Goal: Find specific page/section: Find specific page/section

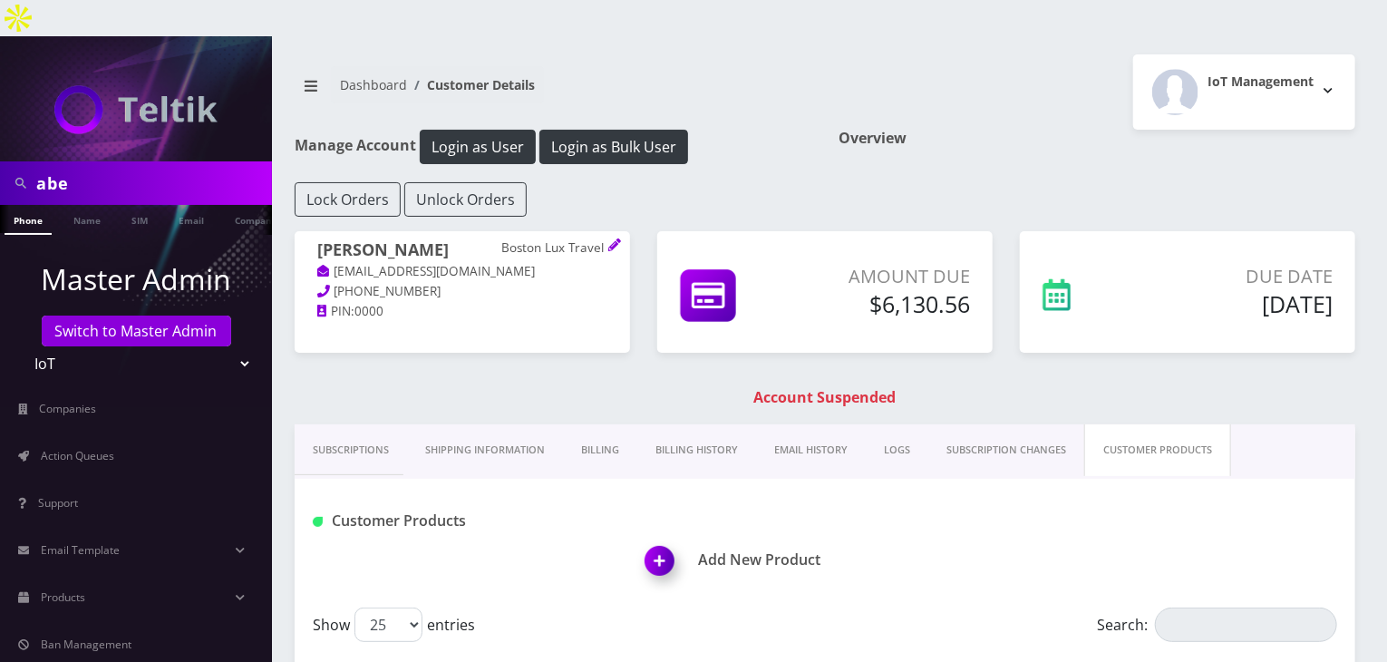
click at [0, 161] on div "abe" at bounding box center [136, 183] width 272 height 44
type input "gerardo"
click at [91, 205] on link "Name" at bounding box center [86, 220] width 45 height 30
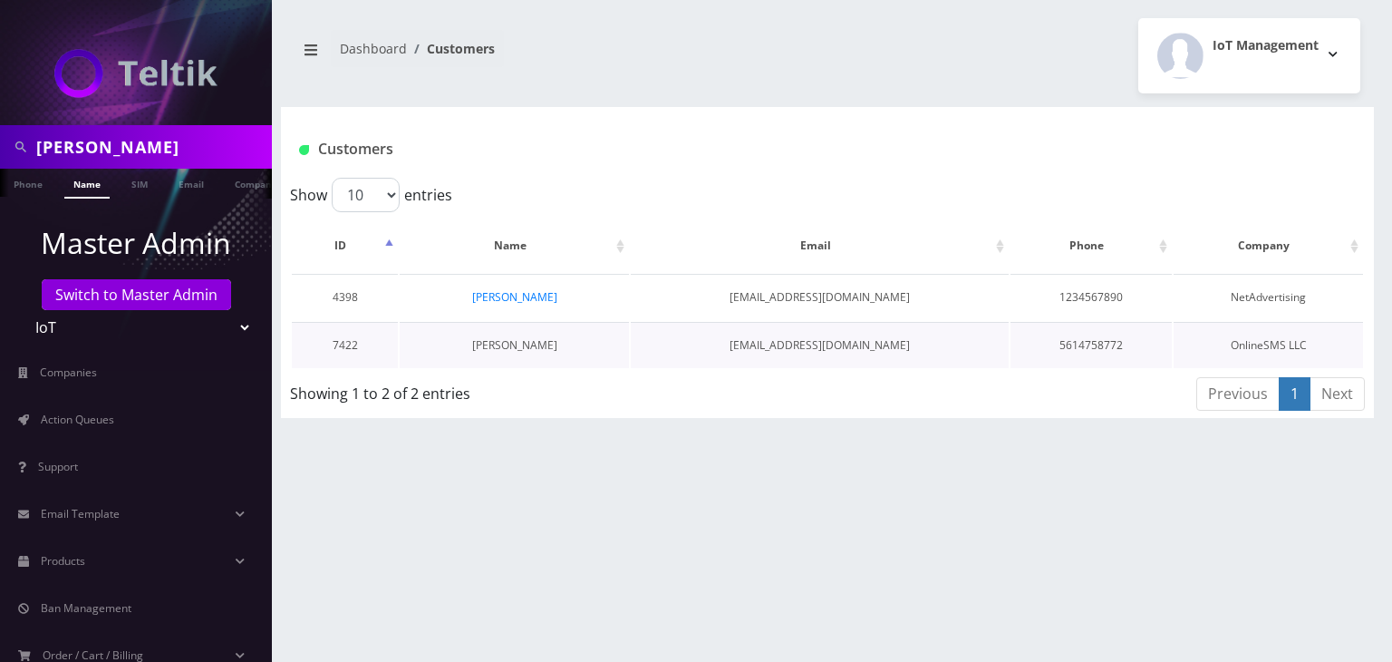
click at [549, 349] on link "[PERSON_NAME]" at bounding box center [514, 344] width 85 height 15
click at [518, 300] on link "Gerardo Rodriguez" at bounding box center [514, 296] width 85 height 15
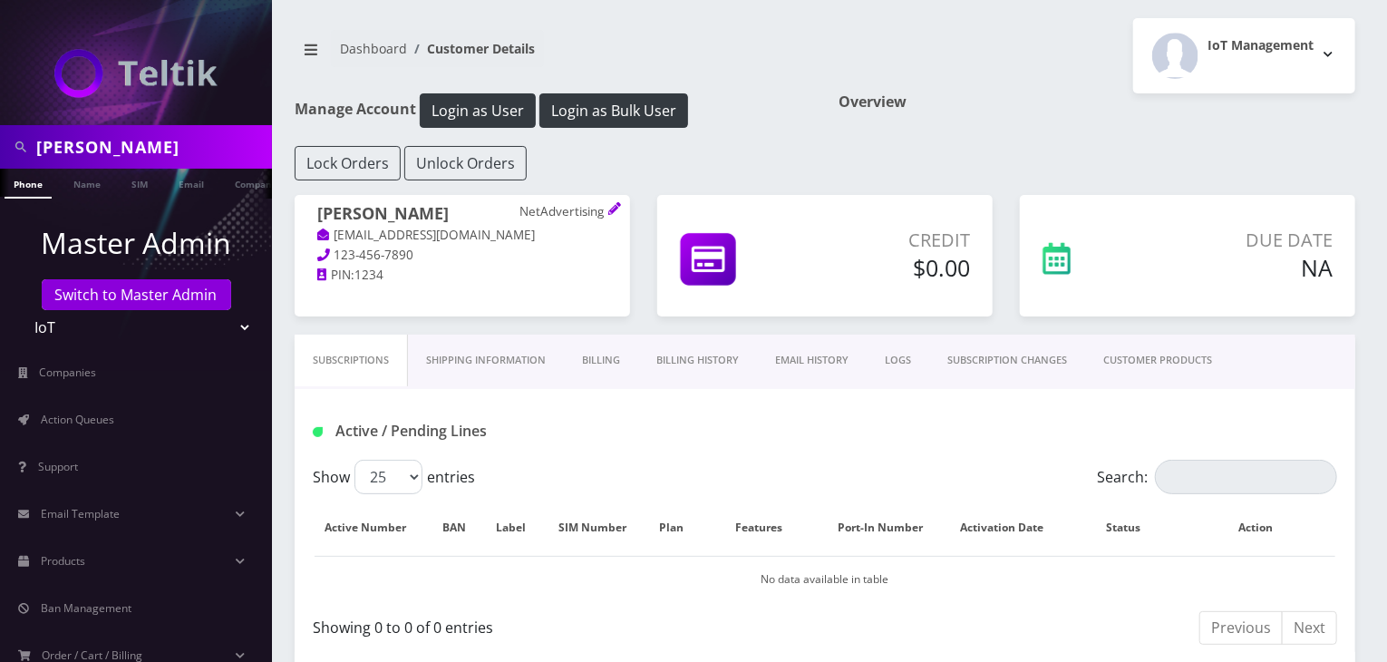
click at [1168, 371] on link "CUSTOMER PRODUCTS" at bounding box center [1157, 360] width 145 height 52
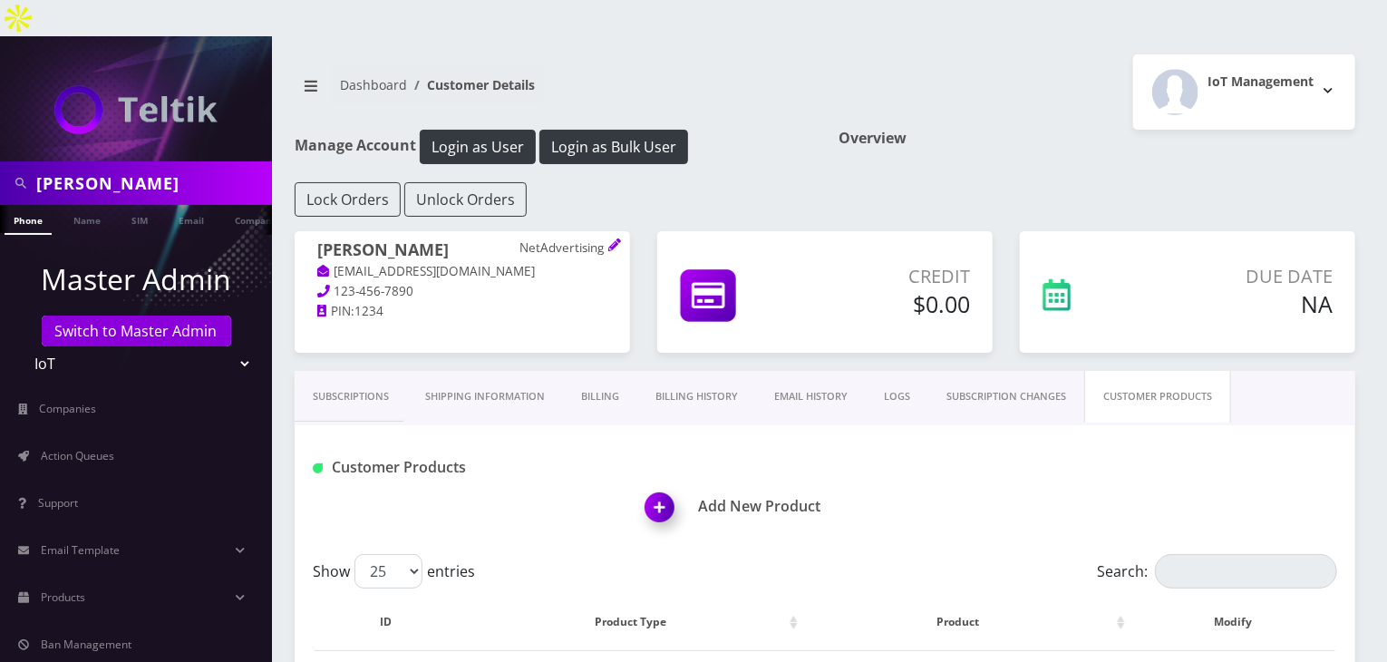
scroll to position [152, 0]
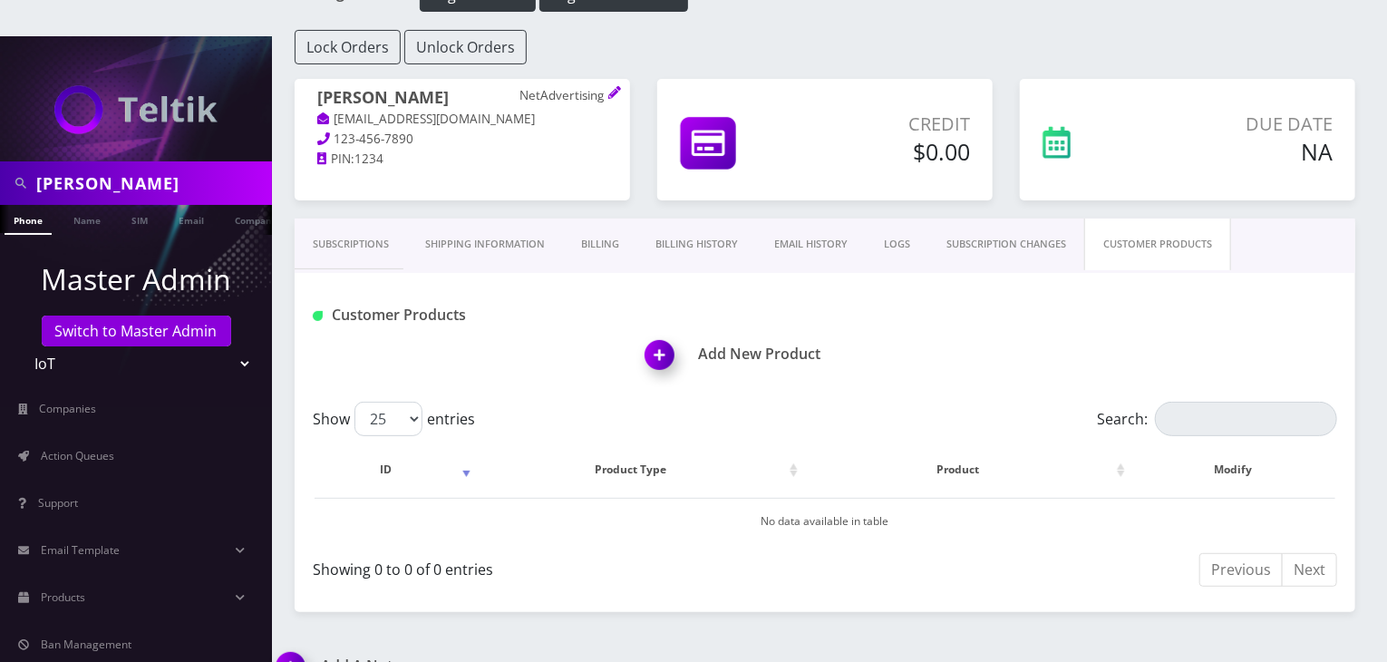
drag, startPoint x: 116, startPoint y: 147, endPoint x: 0, endPoint y: 150, distance: 116.0
click at [0, 161] on div "gerardo" at bounding box center [136, 183] width 272 height 44
type input "matt"
click at [77, 205] on link "Name" at bounding box center [86, 220] width 45 height 30
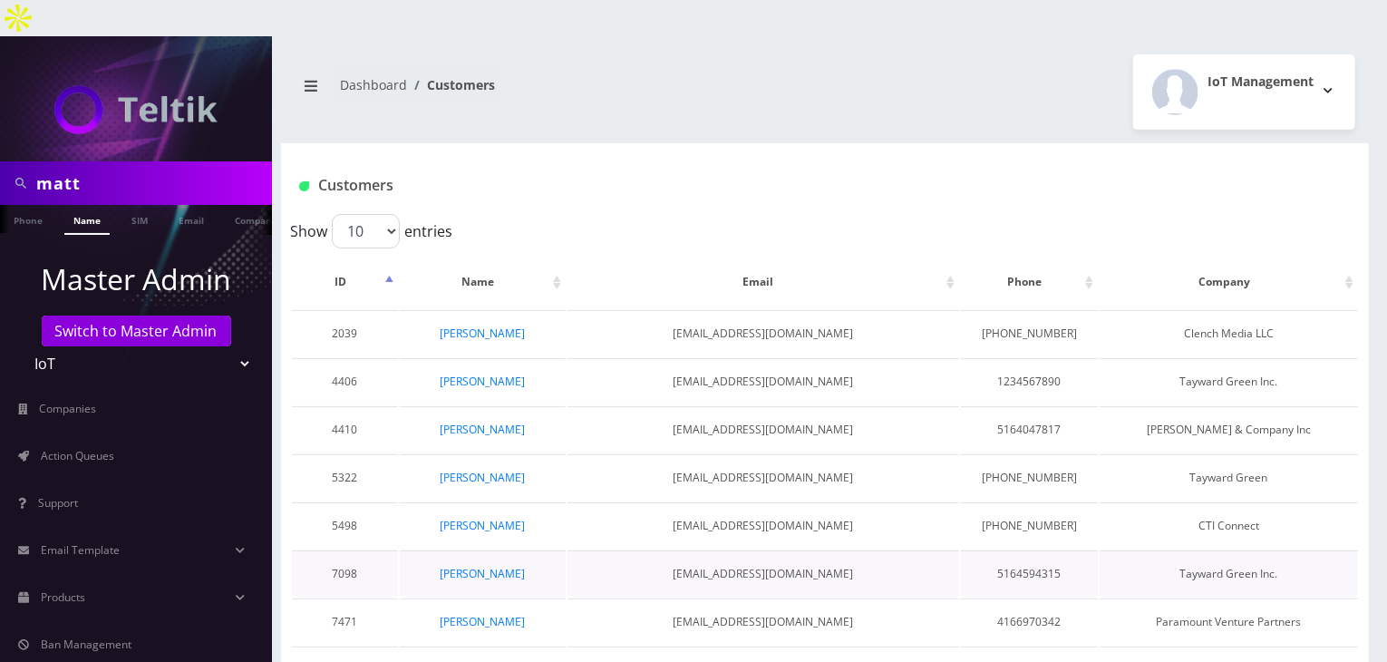
scroll to position [53, 0]
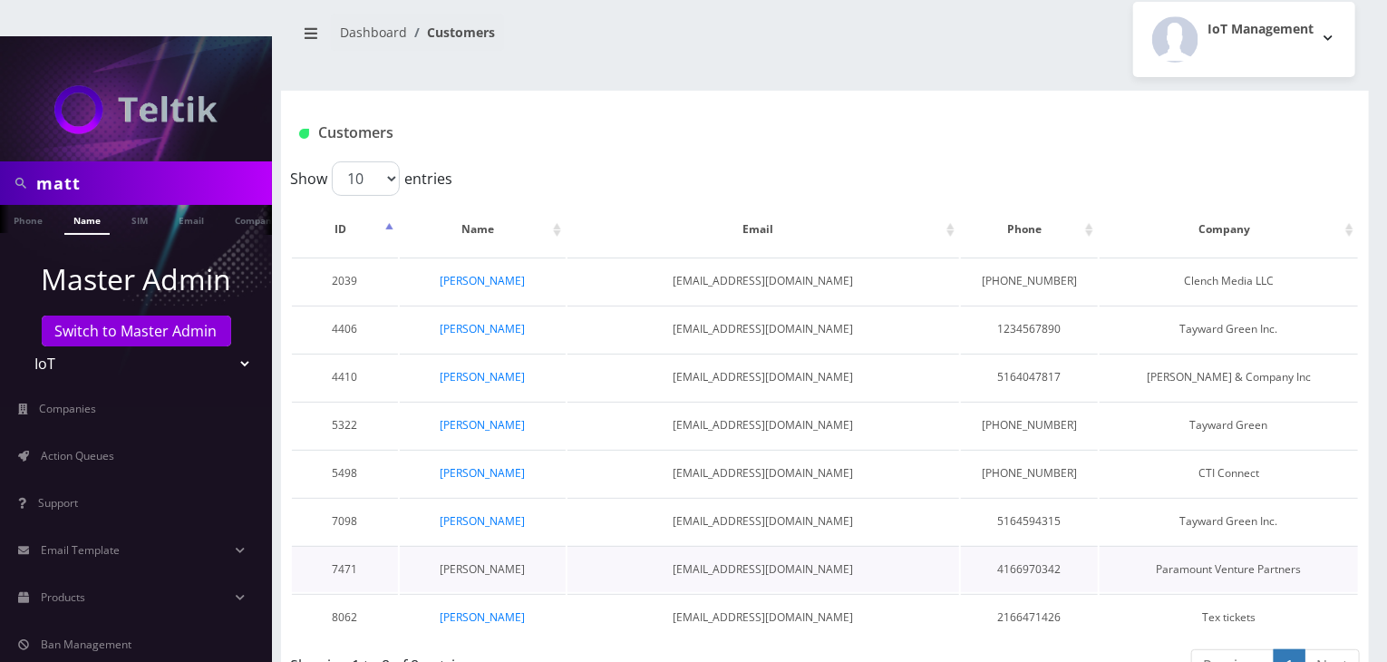
click at [497, 561] on link "[PERSON_NAME]" at bounding box center [482, 568] width 85 height 15
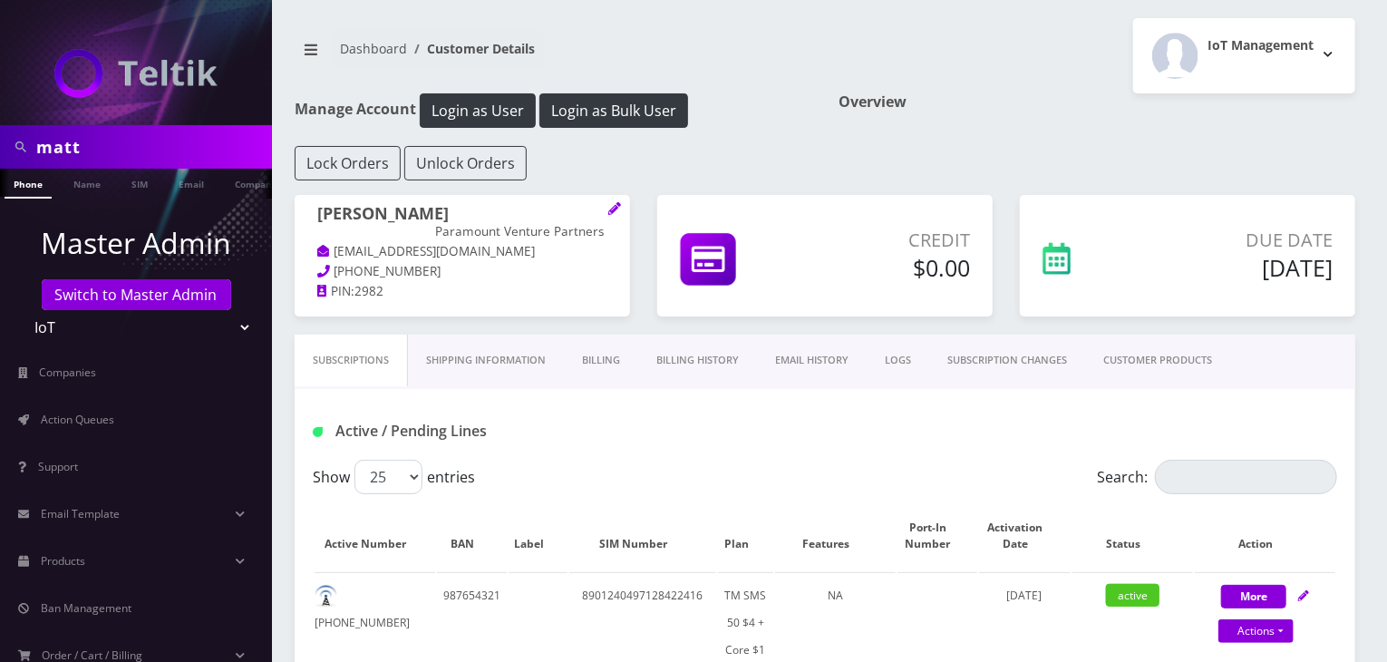
click at [1125, 362] on link "CUSTOMER PRODUCTS" at bounding box center [1157, 360] width 145 height 52
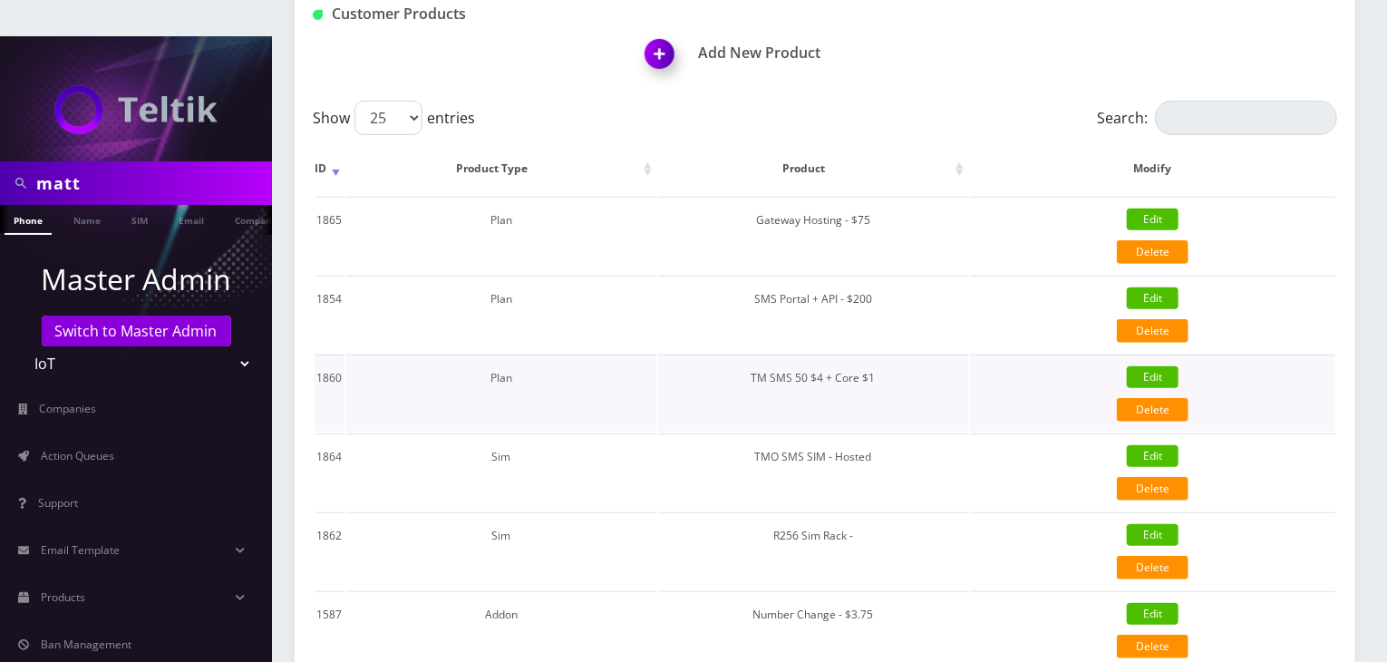
scroll to position [604, 0]
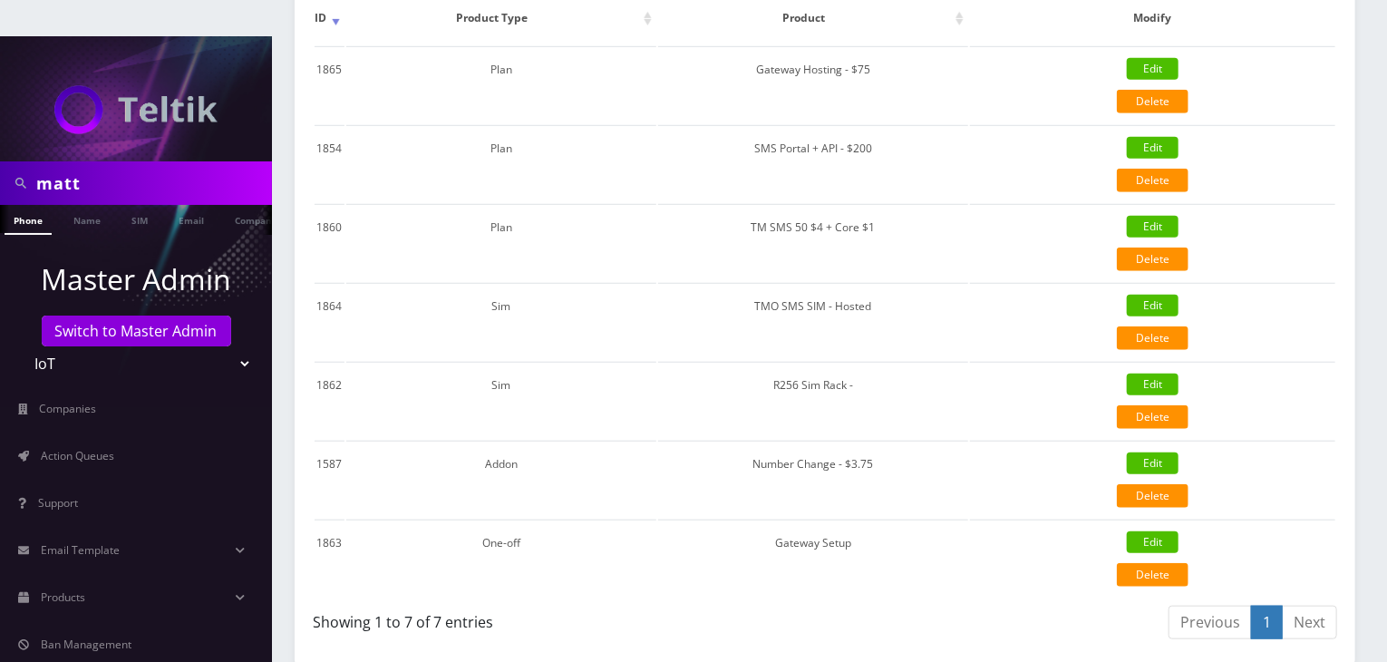
drag, startPoint x: 96, startPoint y: 143, endPoint x: 0, endPoint y: 133, distance: 96.6
click at [0, 161] on div "matt" at bounding box center [136, 183] width 272 height 44
type input "john"
click at [76, 205] on link "Name" at bounding box center [86, 220] width 45 height 30
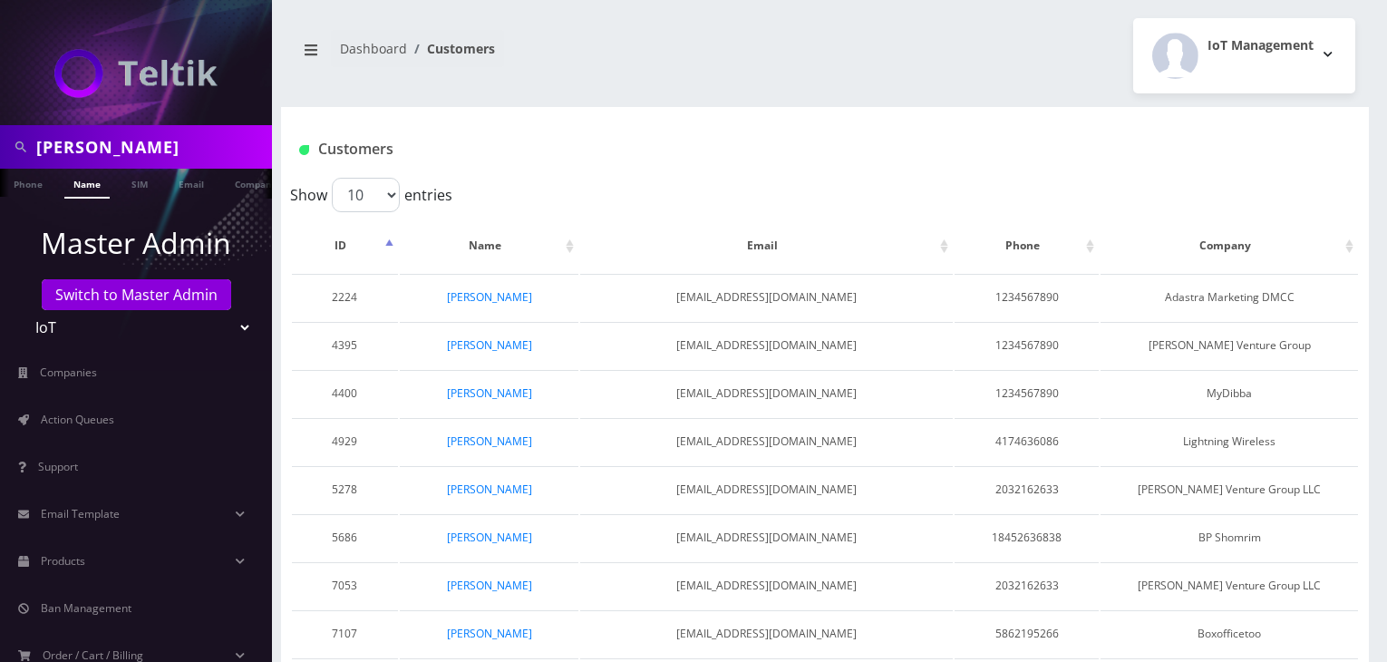
click at [157, 152] on input "john" at bounding box center [151, 147] width 231 height 34
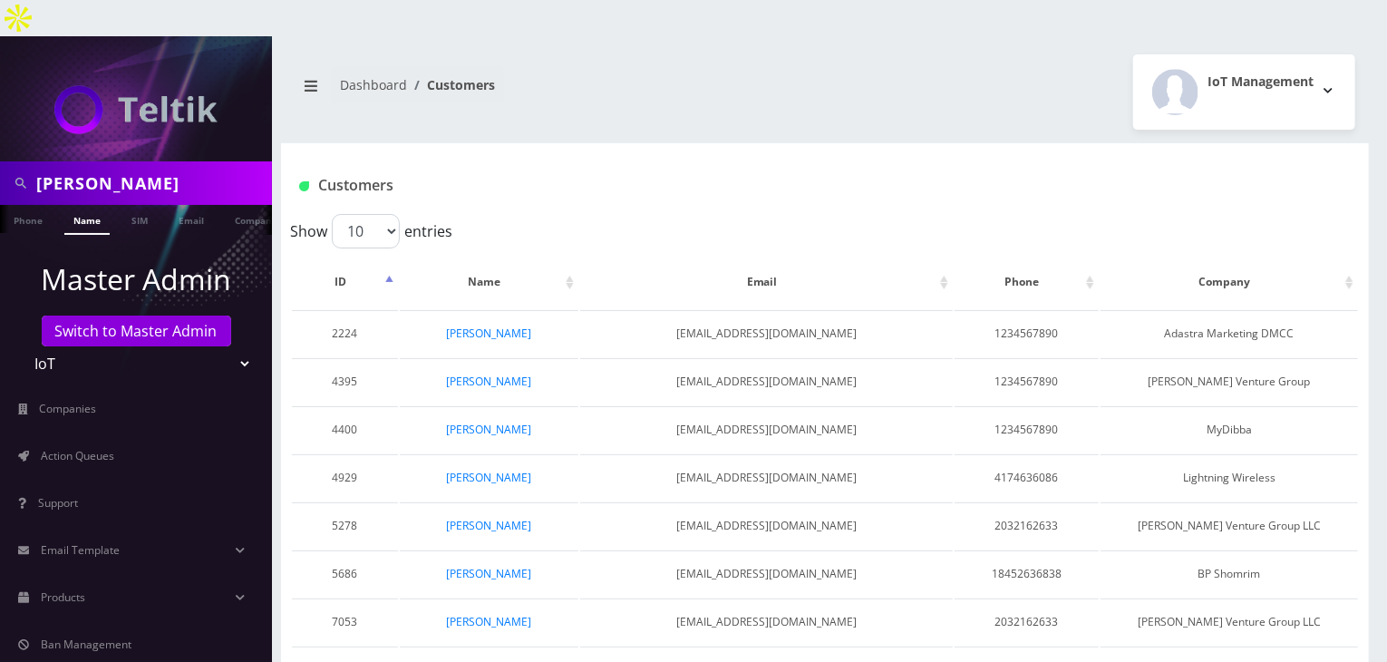
type input "[PERSON_NAME]"
click at [92, 205] on link "Name" at bounding box center [86, 220] width 45 height 30
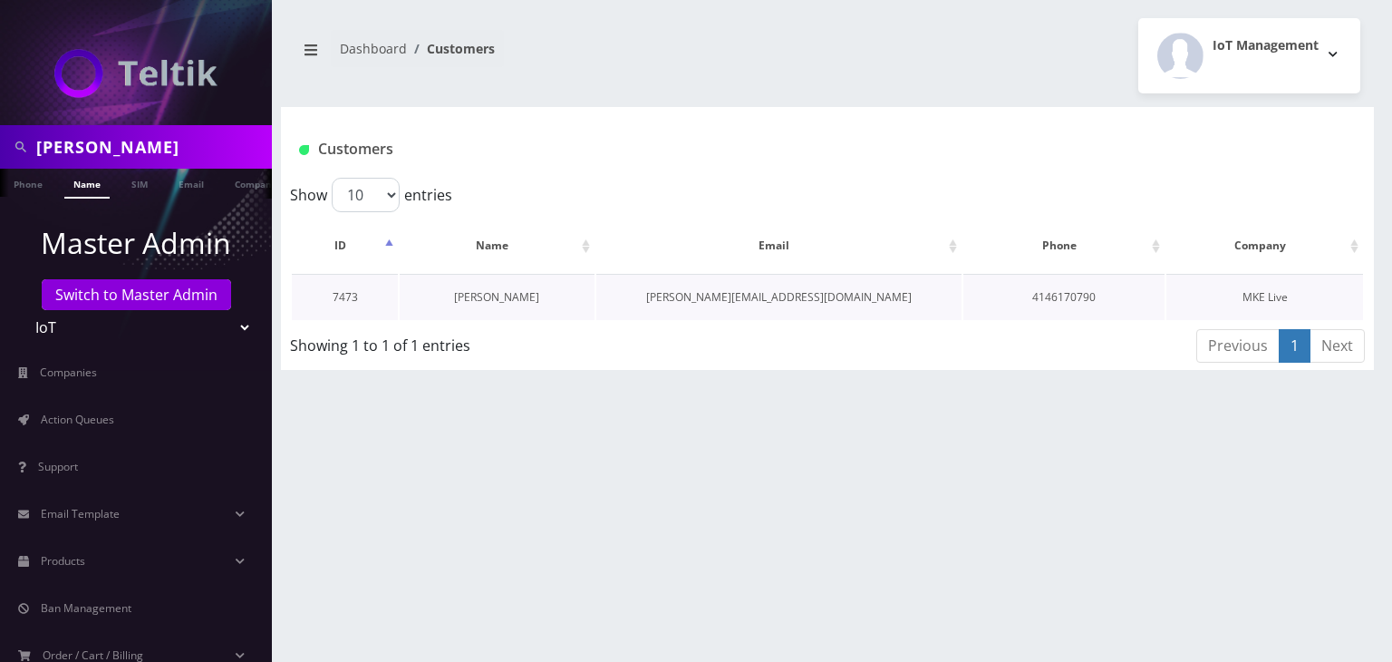
click at [521, 295] on link "[PERSON_NAME]" at bounding box center [496, 296] width 85 height 15
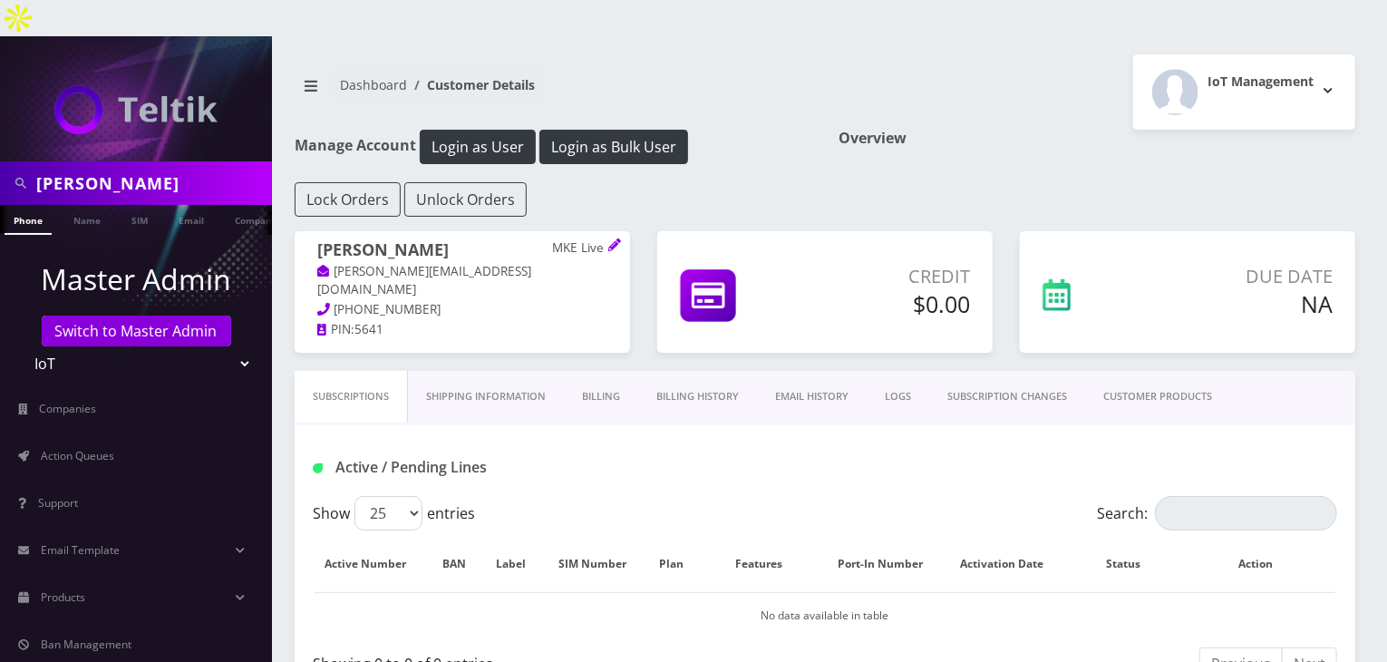
click at [1124, 372] on link "CUSTOMER PRODUCTS" at bounding box center [1157, 397] width 145 height 52
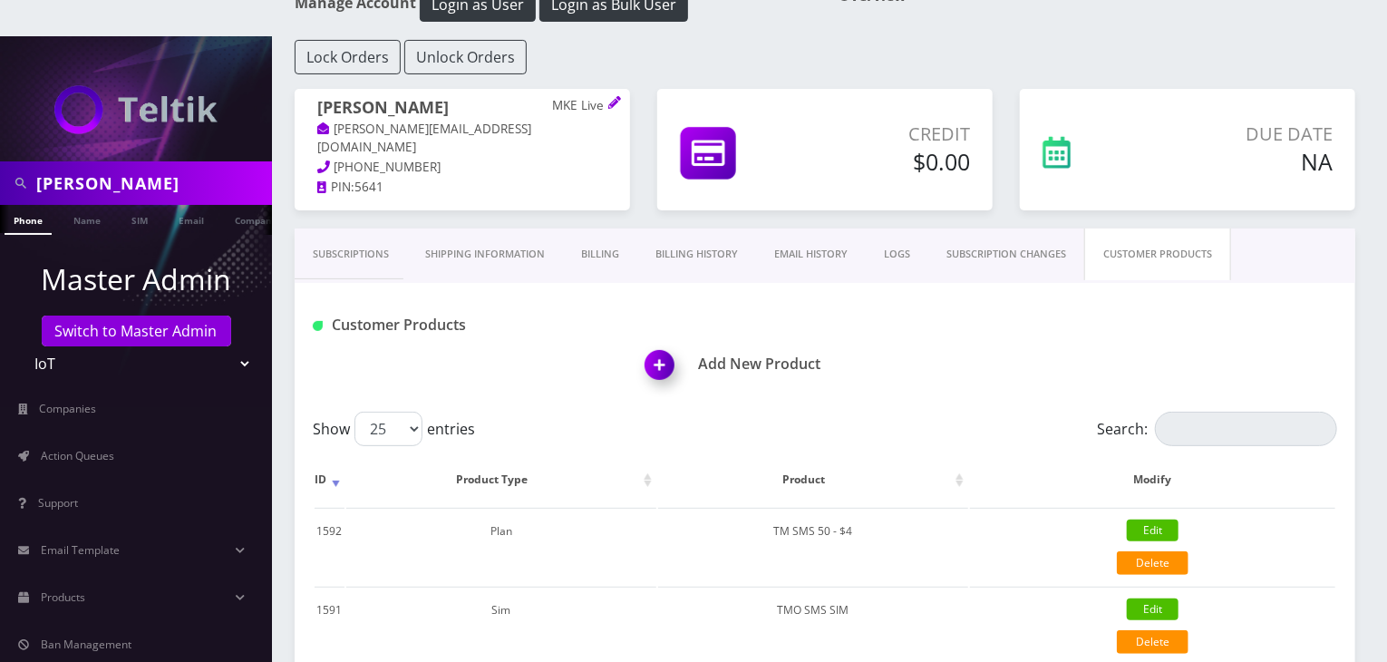
scroll to position [302, 0]
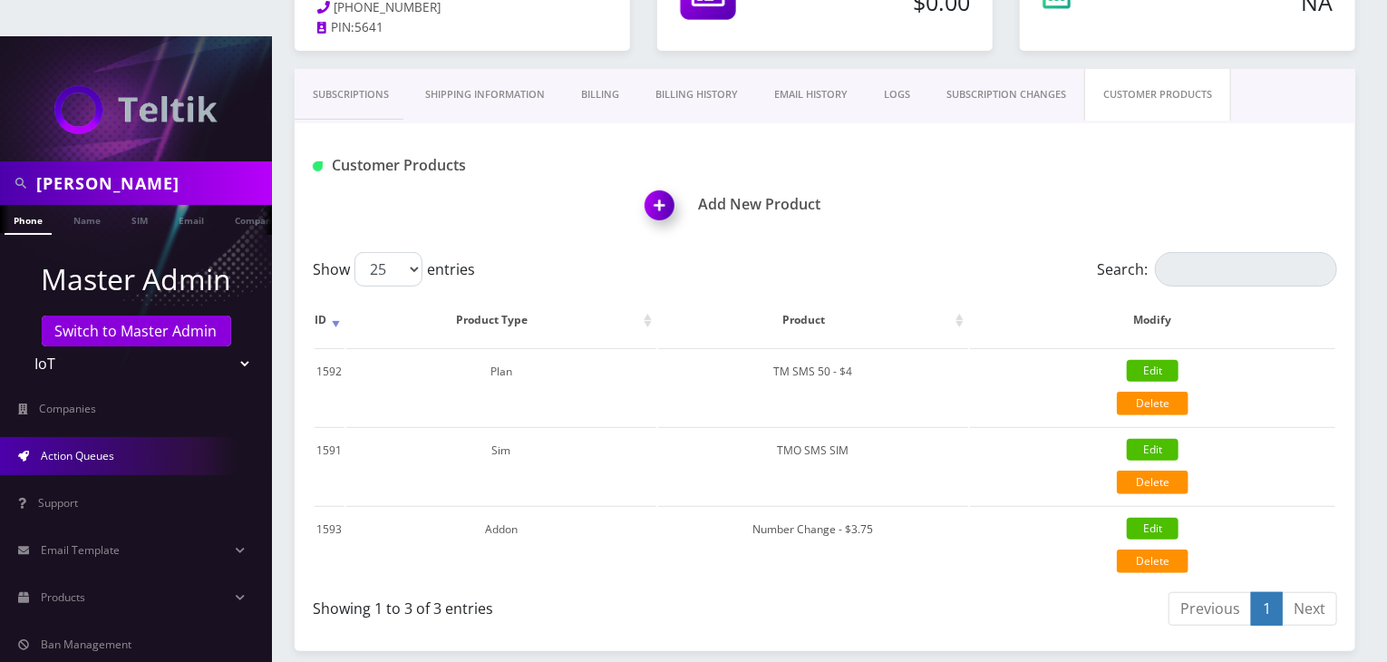
click at [82, 437] on link "Action Queues" at bounding box center [136, 456] width 272 height 38
